Goal: Task Accomplishment & Management: Manage account settings

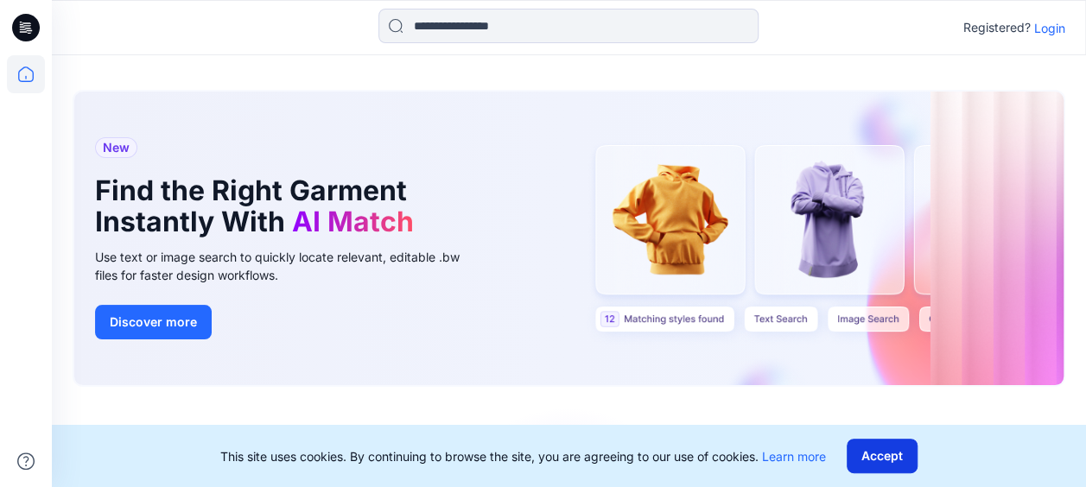
click at [892, 451] on button "Accept" at bounding box center [882, 456] width 71 height 35
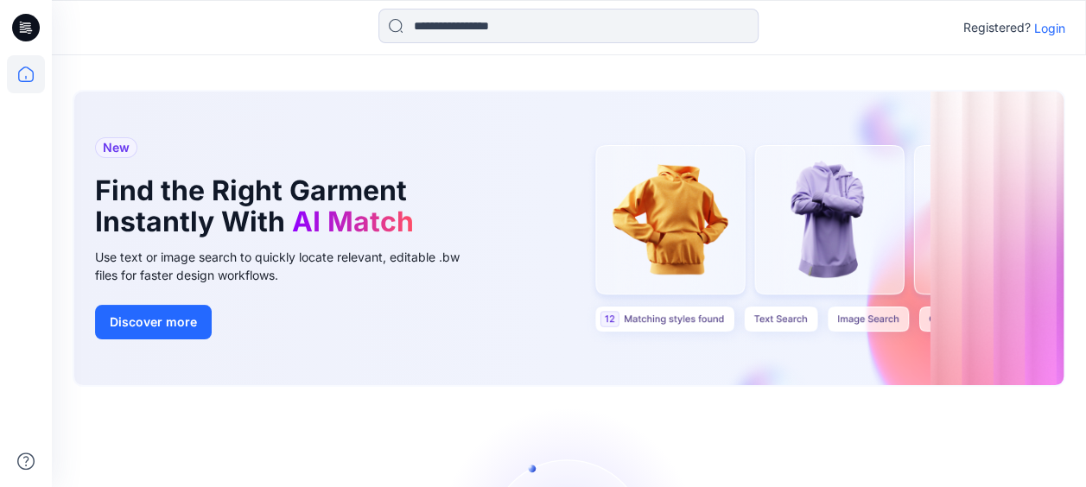
click at [1057, 32] on p "Login" at bounding box center [1050, 28] width 31 height 18
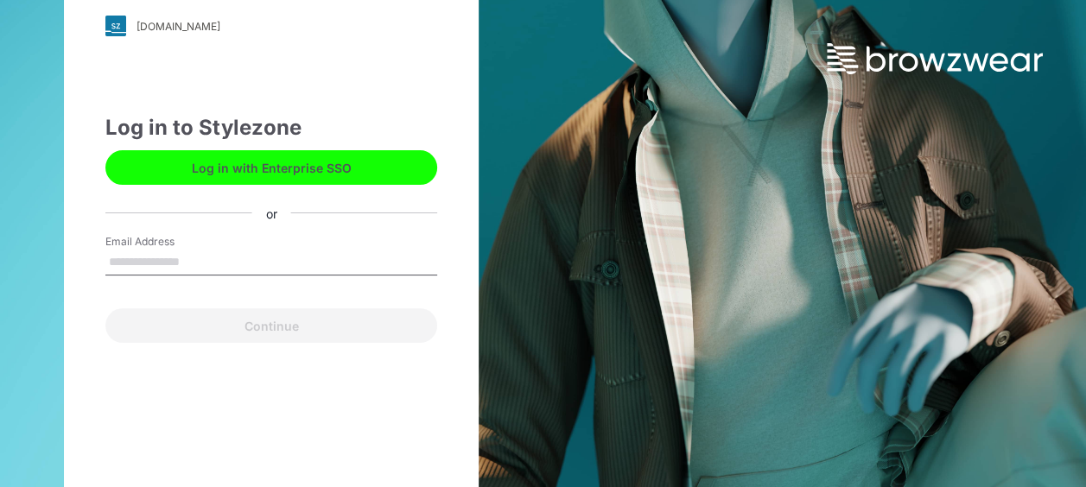
click at [186, 251] on input "Email Address" at bounding box center [271, 263] width 332 height 26
type input "**********"
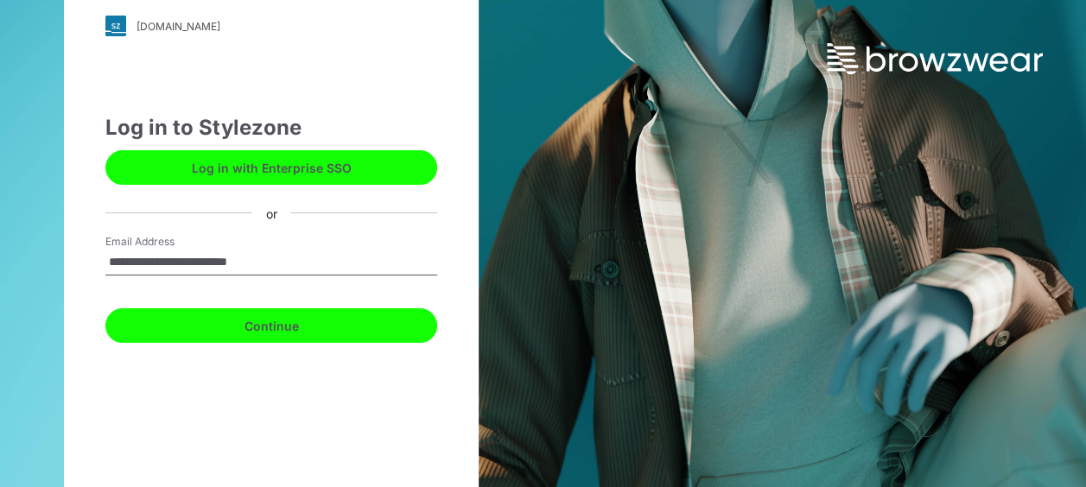
click at [226, 337] on button "Continue" at bounding box center [271, 326] width 332 height 35
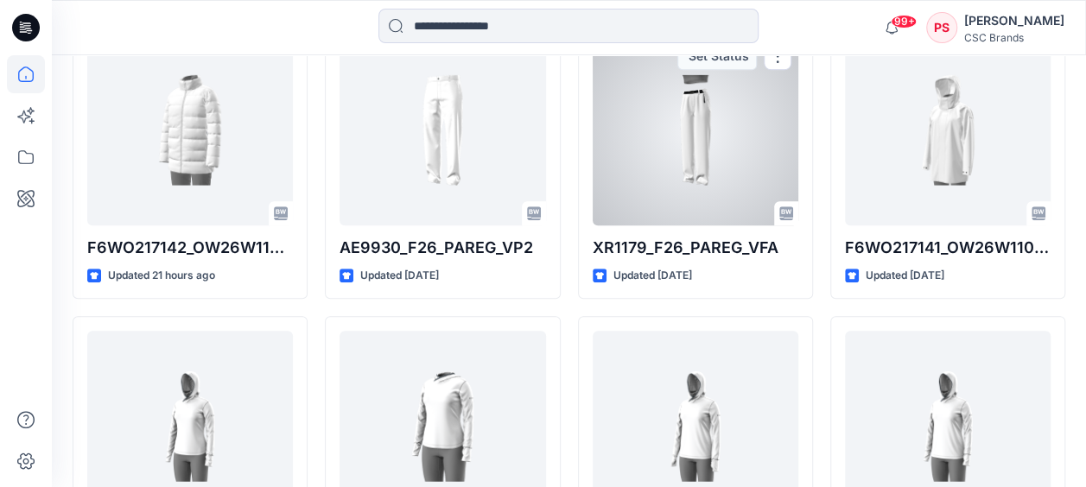
scroll to position [583, 0]
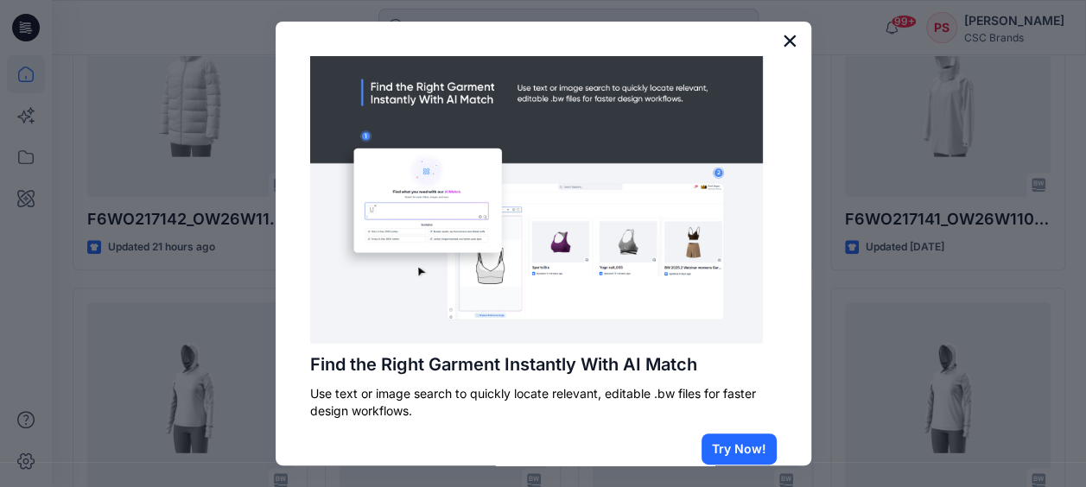
click at [782, 41] on button "×" at bounding box center [790, 41] width 16 height 28
